Goal: Information Seeking & Learning: Learn about a topic

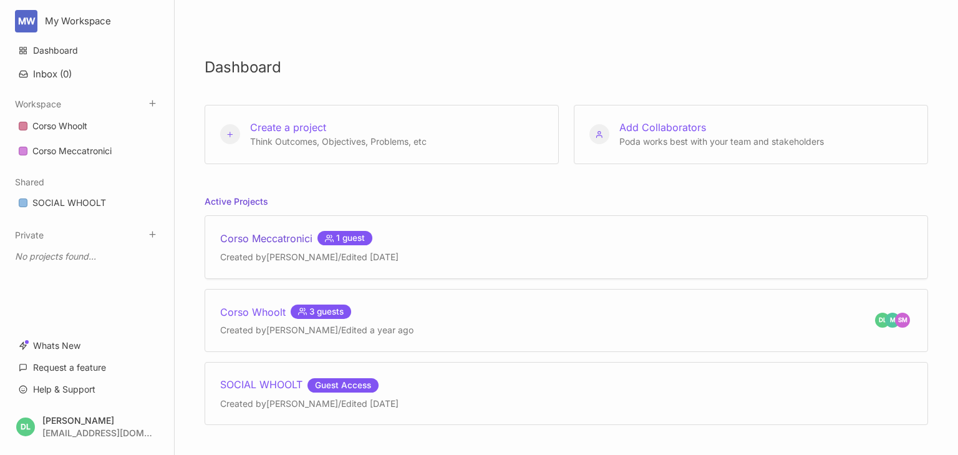
click at [261, 234] on div "Corso Meccatronici 1 guest" at bounding box center [309, 238] width 178 height 15
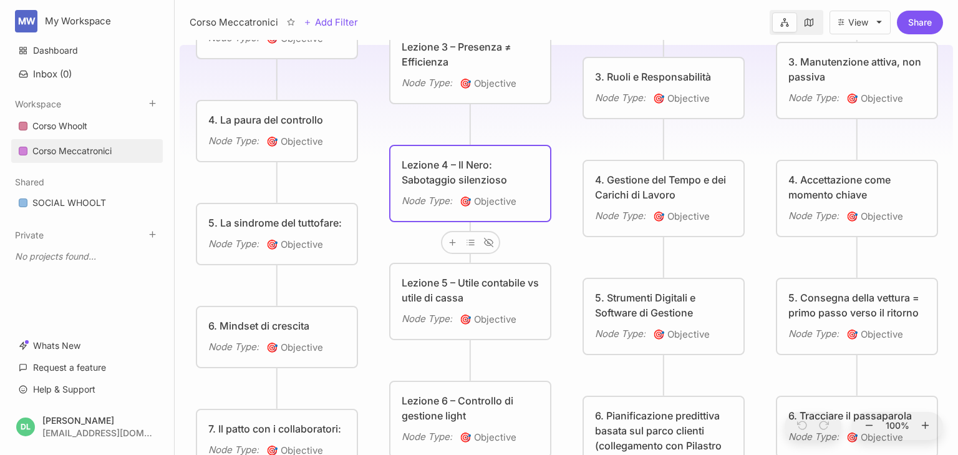
click at [445, 181] on div "Lezione 4 – Il Nero: Sabotaggio silenzioso" at bounding box center [470, 172] width 137 height 30
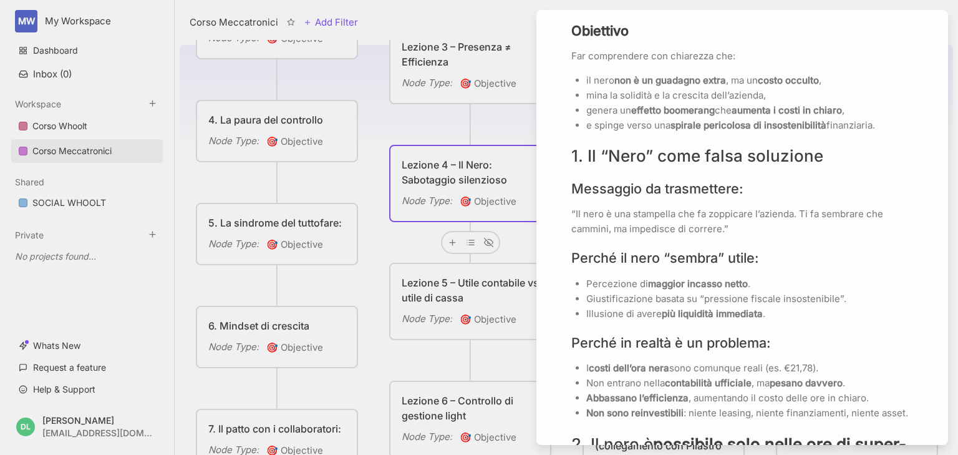
scroll to position [449, 0]
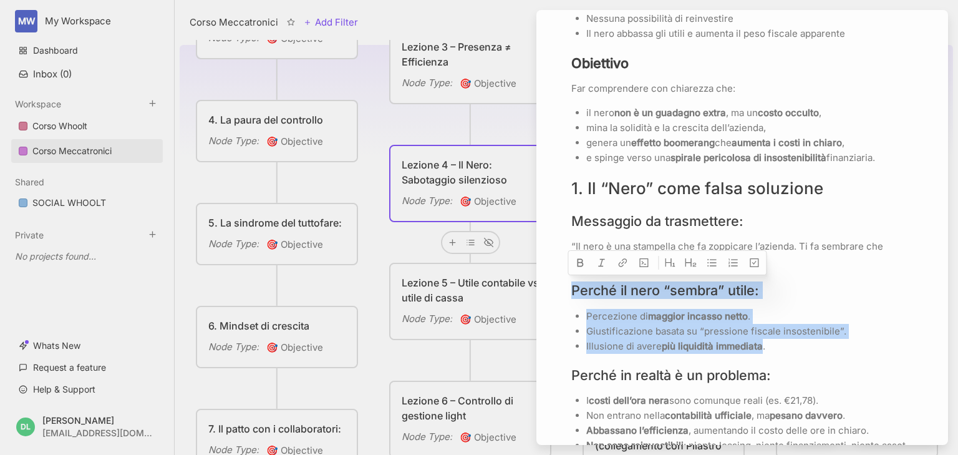
drag, startPoint x: 574, startPoint y: 289, endPoint x: 763, endPoint y: 343, distance: 197.0
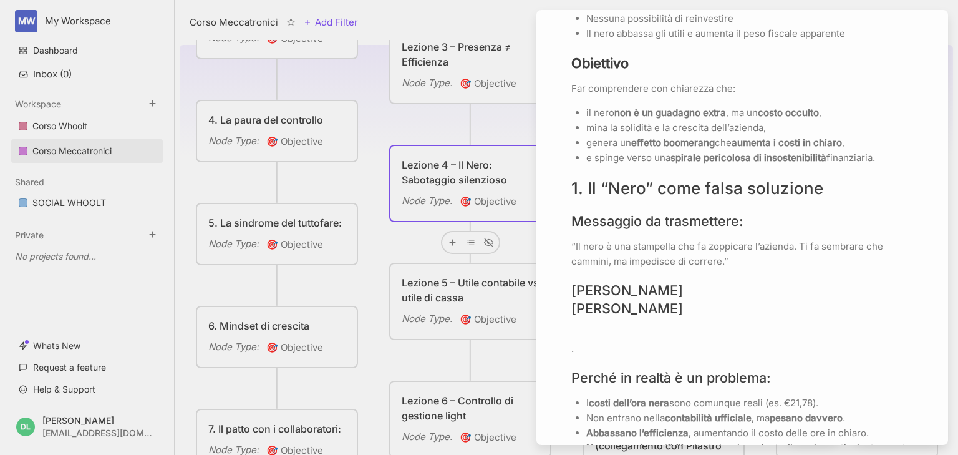
click at [763, 343] on p "." at bounding box center [742, 341] width 342 height 30
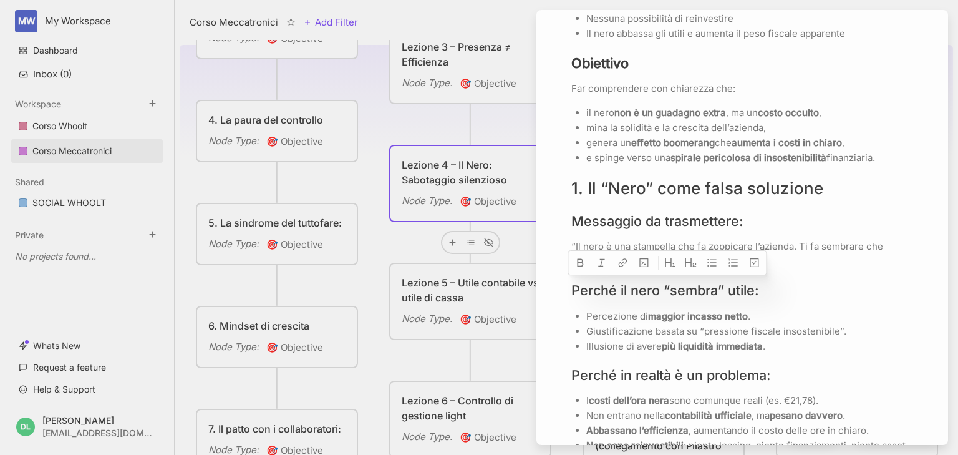
copy h3 "BEP Costi [PERSON_NAME]"
click at [810, 242] on p "“Il nero è una stampella che fa zoppicare l’azienda. Ti fa sembrare che cammini…" at bounding box center [742, 254] width 342 height 30
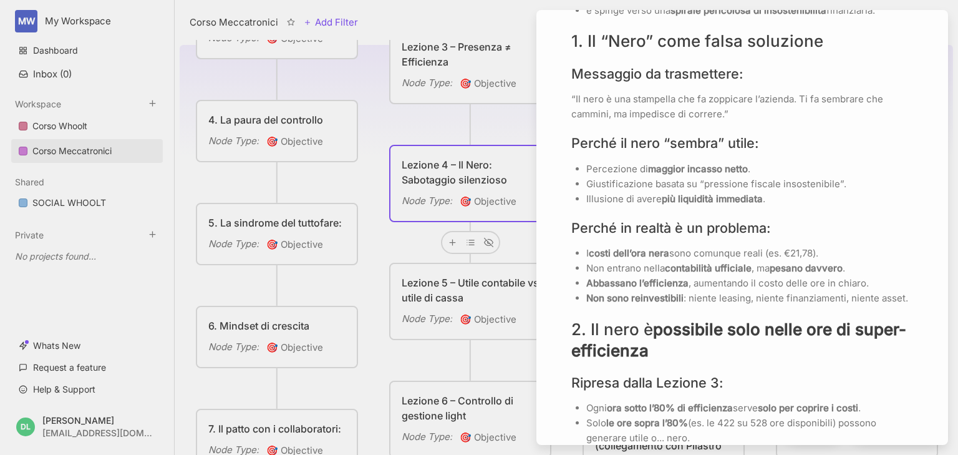
scroll to position [599, 0]
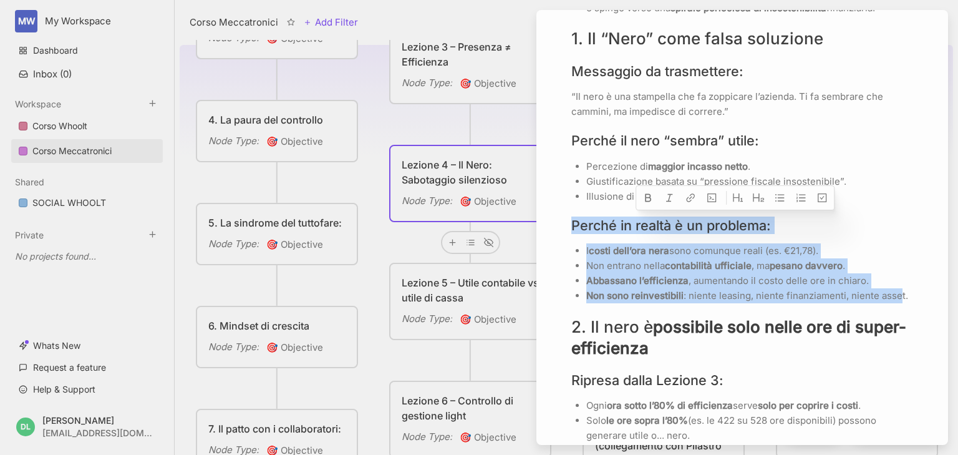
drag, startPoint x: 910, startPoint y: 292, endPoint x: 575, endPoint y: 225, distance: 341.4
copy div "Perché in realtà è un problema: I costi dell’ora nera sono comunque reali (es. …"
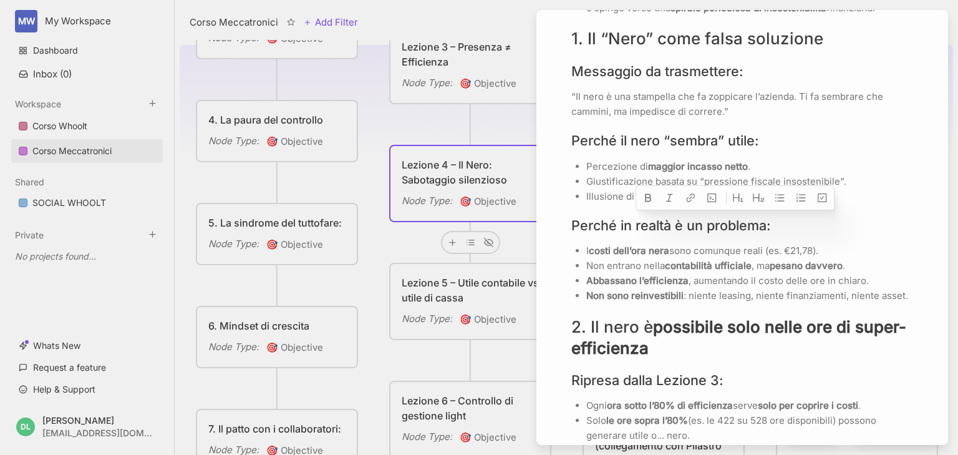
click at [850, 181] on p "Giustificazione basata su “pressione fiscale insostenibile”." at bounding box center [749, 181] width 327 height 15
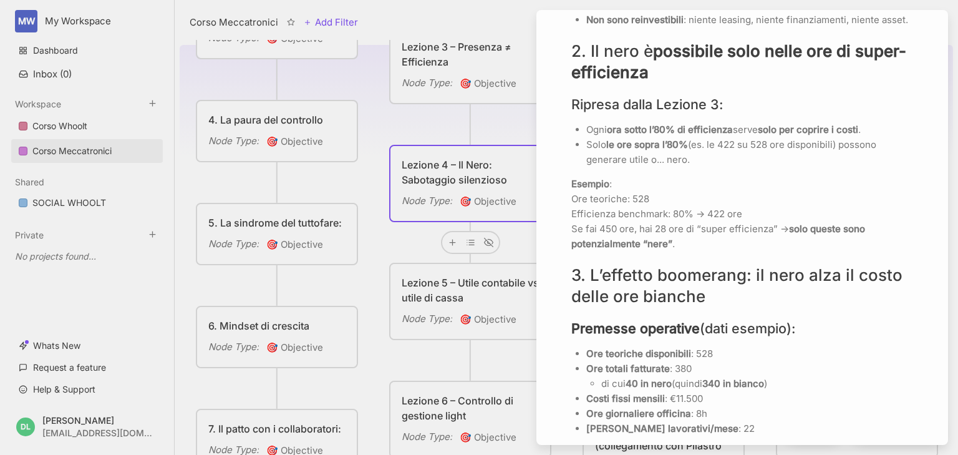
scroll to position [898, 0]
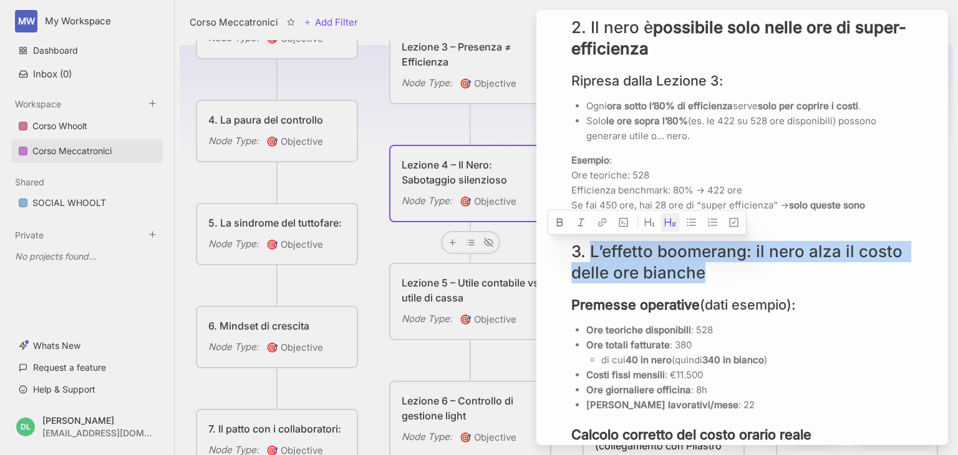
drag, startPoint x: 589, startPoint y: 247, endPoint x: 717, endPoint y: 277, distance: 131.4
click at [717, 277] on h2 "3. L’effetto boomerang: il nero alza il costo delle ore bianche" at bounding box center [742, 262] width 342 height 42
copy h2 "L’effetto boomerang: il nero alza il costo delle ore bianche"
